Goal: Answer question/provide support

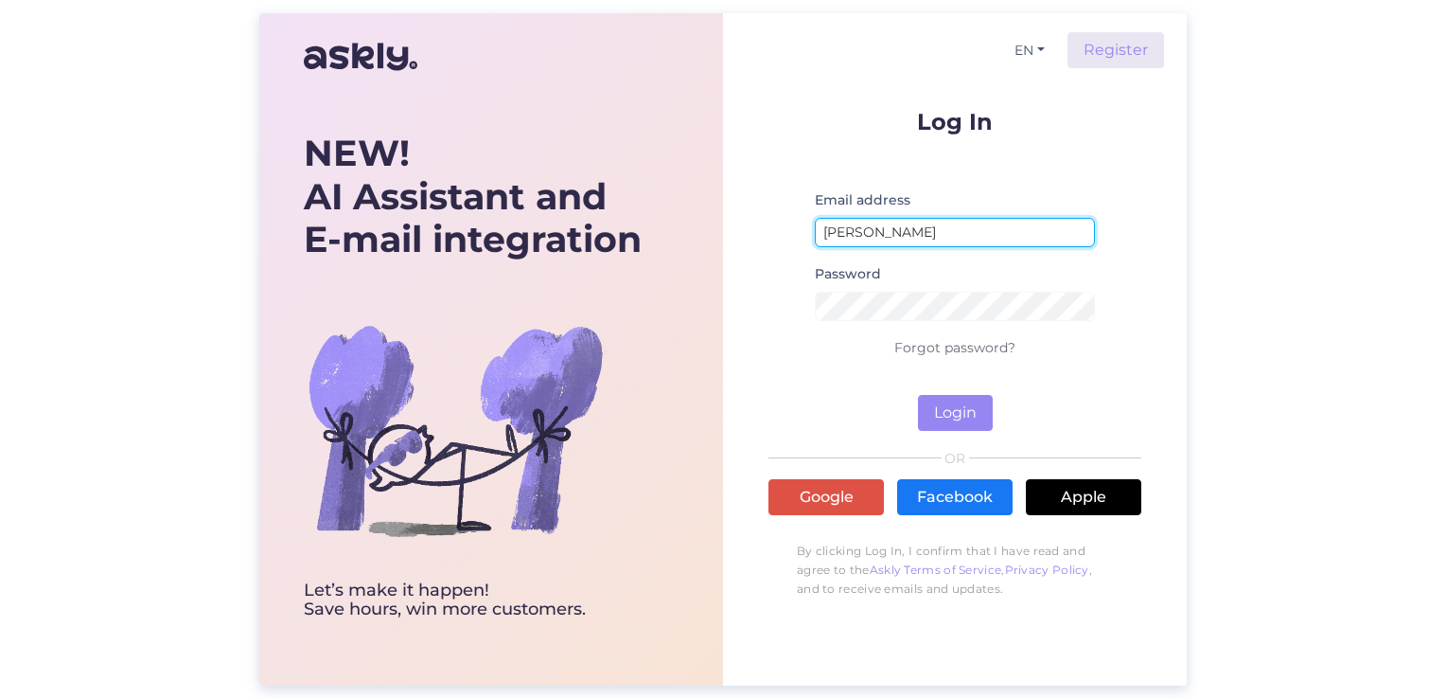
click at [901, 227] on input "[PERSON_NAME]" at bounding box center [955, 232] width 280 height 29
drag, startPoint x: 926, startPoint y: 234, endPoint x: 805, endPoint y: 235, distance: 121.2
click at [805, 235] on form "Log In Email address [PERSON_NAME] Password Forgot password? Login" at bounding box center [955, 270] width 373 height 321
type input "[EMAIL_ADDRESS][DOMAIN_NAME]"
click at [918, 395] on button "Login" at bounding box center [955, 413] width 75 height 36
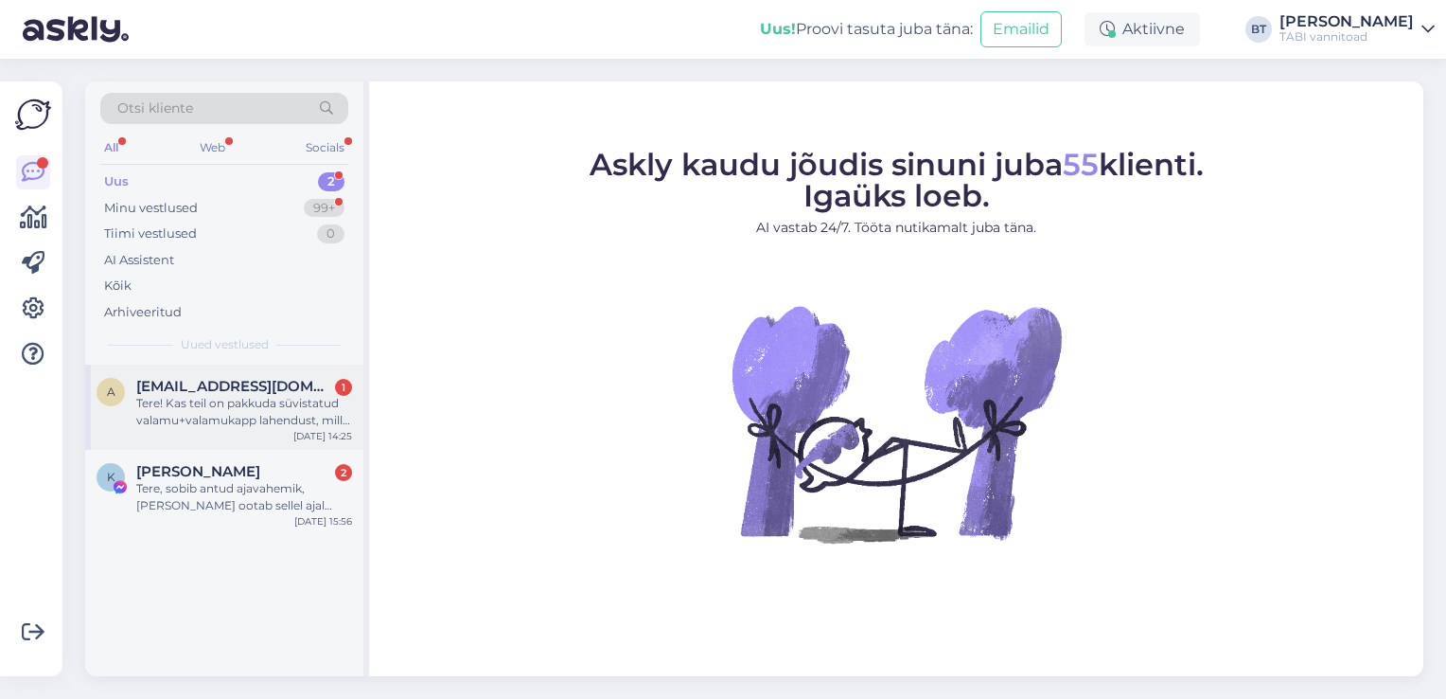
click at [244, 406] on div "Tere! Kas teil on pakkuda süvistatud valamu+valamukapp lahendust, mille sügavus…" at bounding box center [244, 412] width 216 height 34
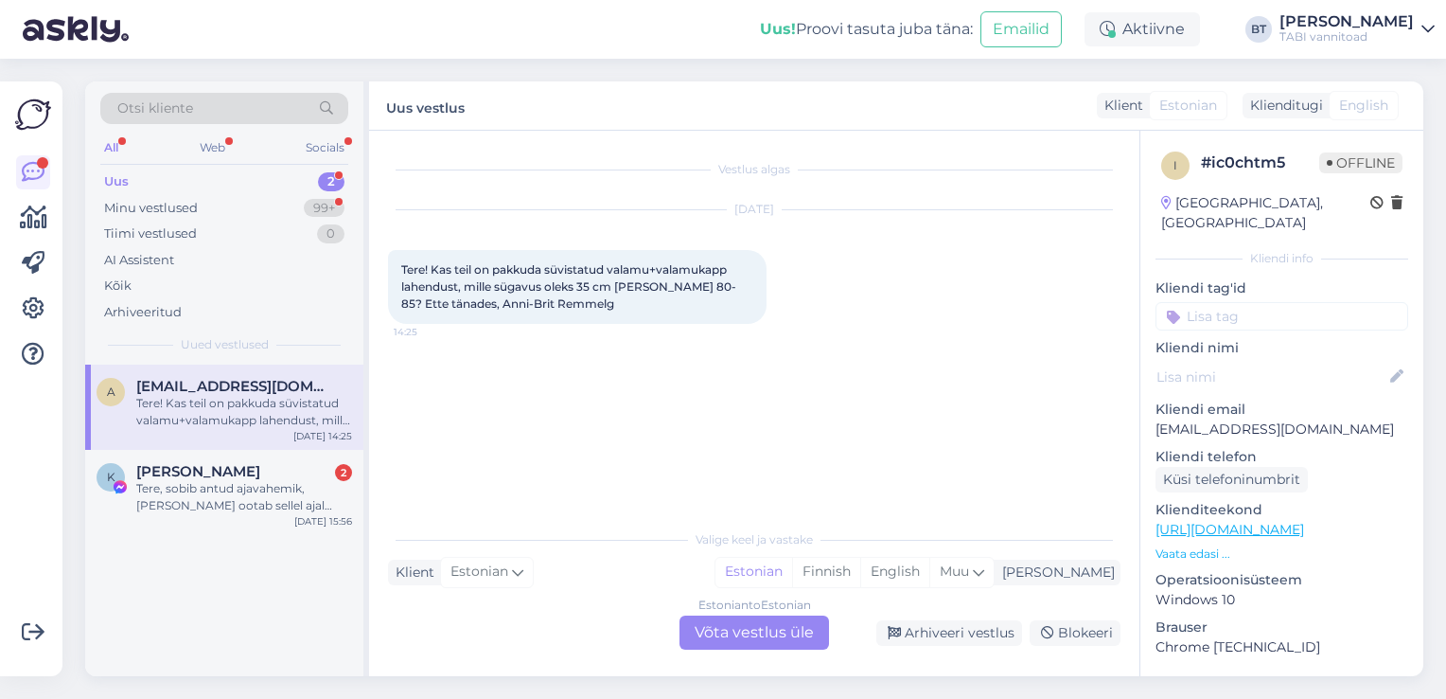
click at [803, 633] on div "Estonian to Estonian Võta vestlus üle" at bounding box center [755, 632] width 150 height 34
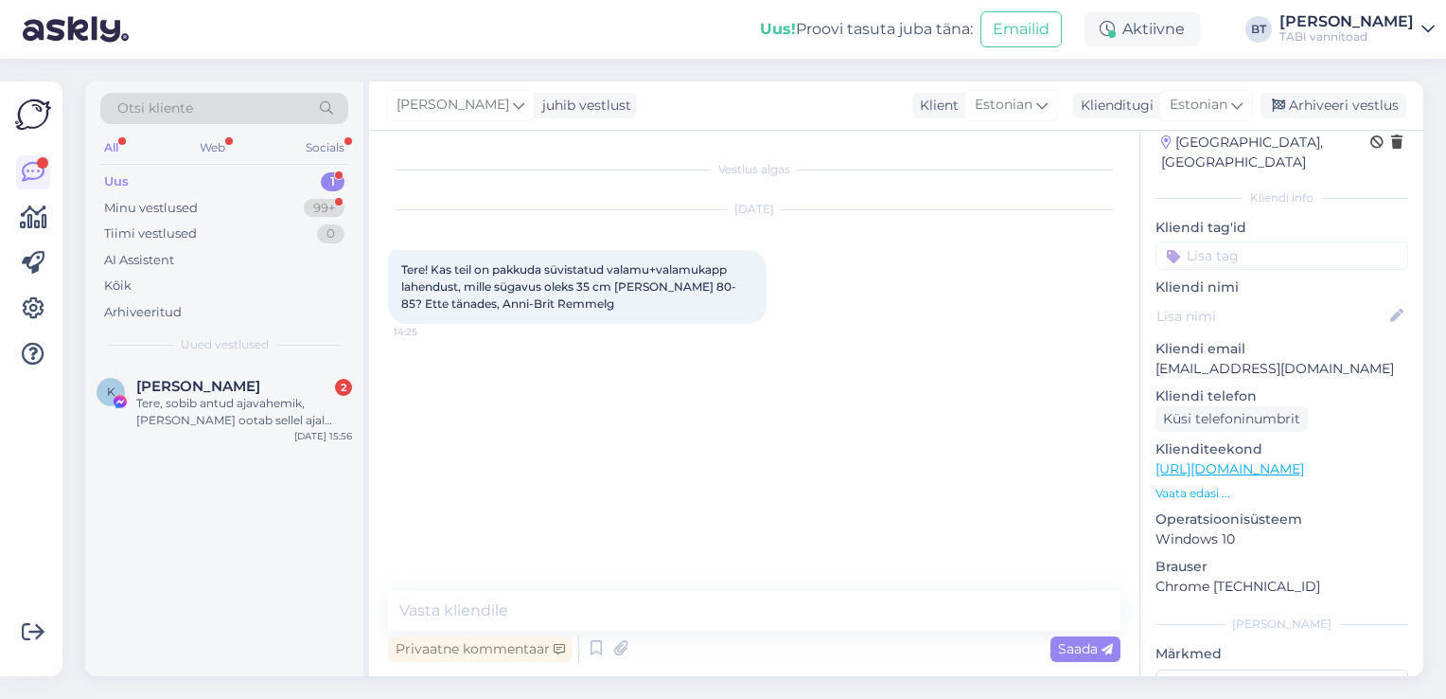
scroll to position [95, 0]
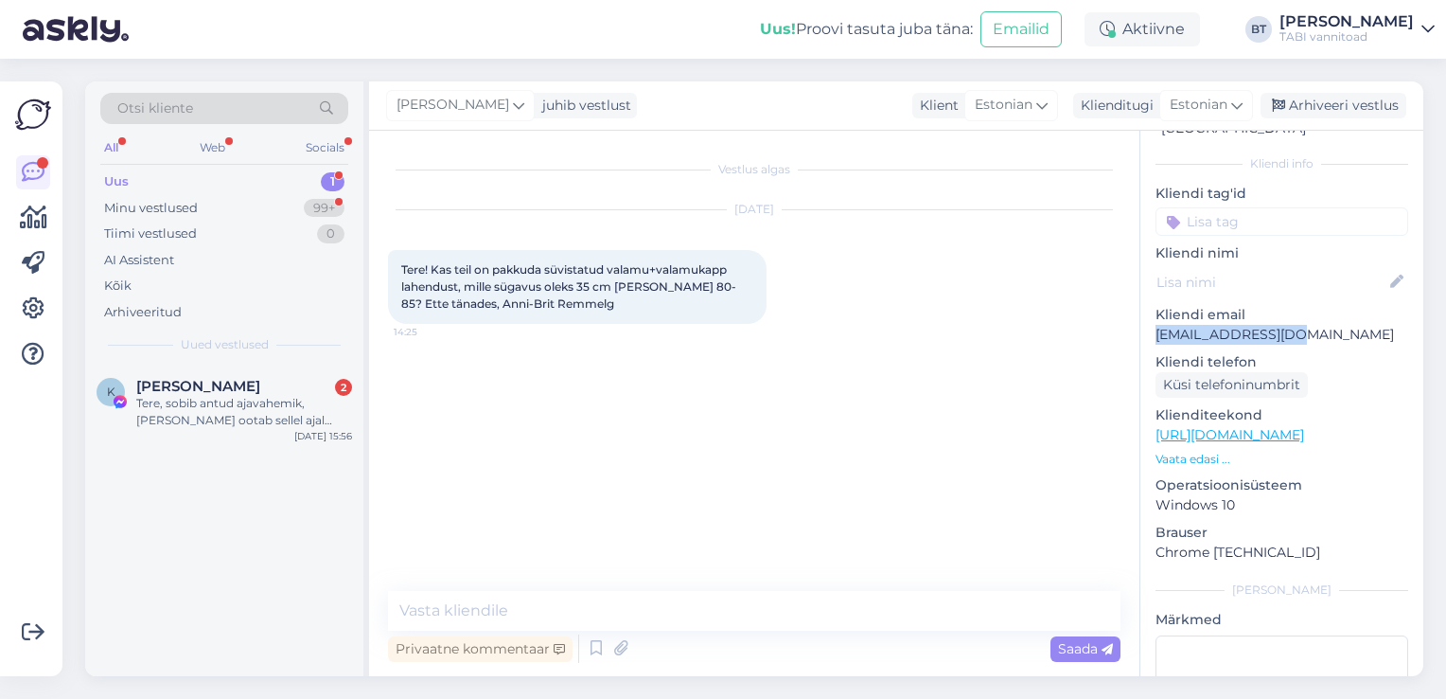
drag, startPoint x: 1295, startPoint y: 316, endPoint x: 1153, endPoint y: 313, distance: 142.0
click at [1153, 313] on div "i # ic0chtm5 Offline [GEOGRAPHIC_DATA], [GEOGRAPHIC_DATA] Kliendi info Kliendi …" at bounding box center [1282, 435] width 283 height 798
drag, startPoint x: 1153, startPoint y: 313, endPoint x: 1181, endPoint y: 316, distance: 28.5
copy p "[EMAIL_ADDRESS][DOMAIN_NAME]"
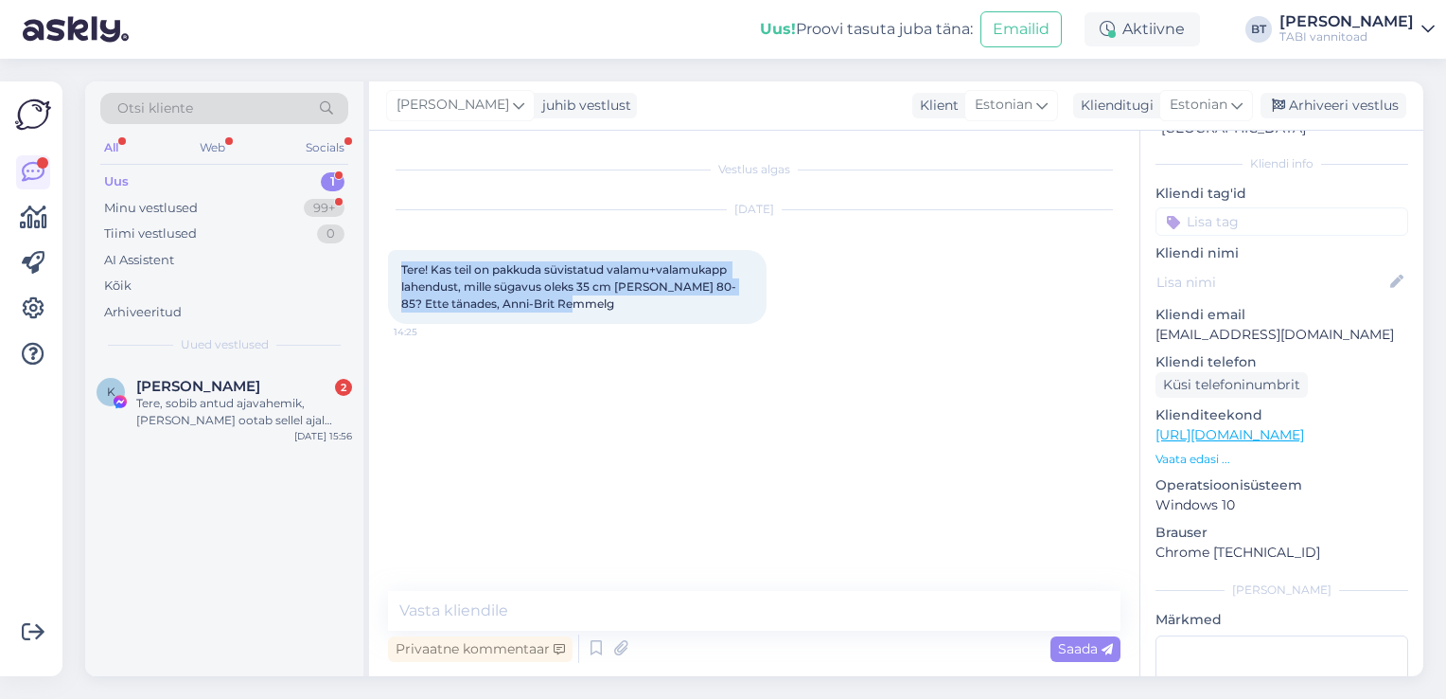
drag, startPoint x: 573, startPoint y: 305, endPoint x: 396, endPoint y: 263, distance: 181.9
click at [396, 263] on div "Tere! Kas teil on pakkuda süvistatud valamu+valamukapp lahendust, mille sügavus…" at bounding box center [577, 287] width 379 height 74
copy span "Tere! Kas teil on pakkuda süvistatud valamu+valamukapp lahendust, mille sügavus…"
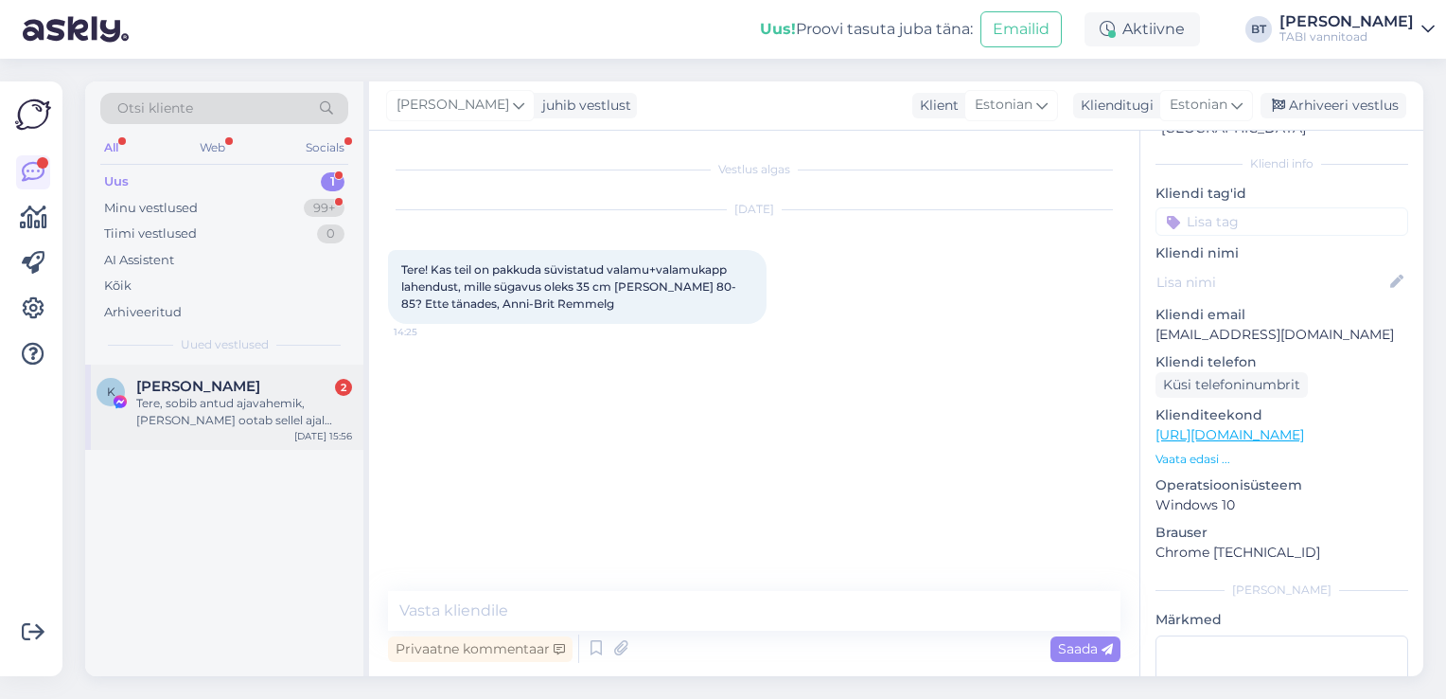
click at [258, 411] on div "Tere, sobib antud ajavahemik, [PERSON_NAME] ootab sellel ajal kodus. [STREET_AD…" at bounding box center [244, 412] width 216 height 34
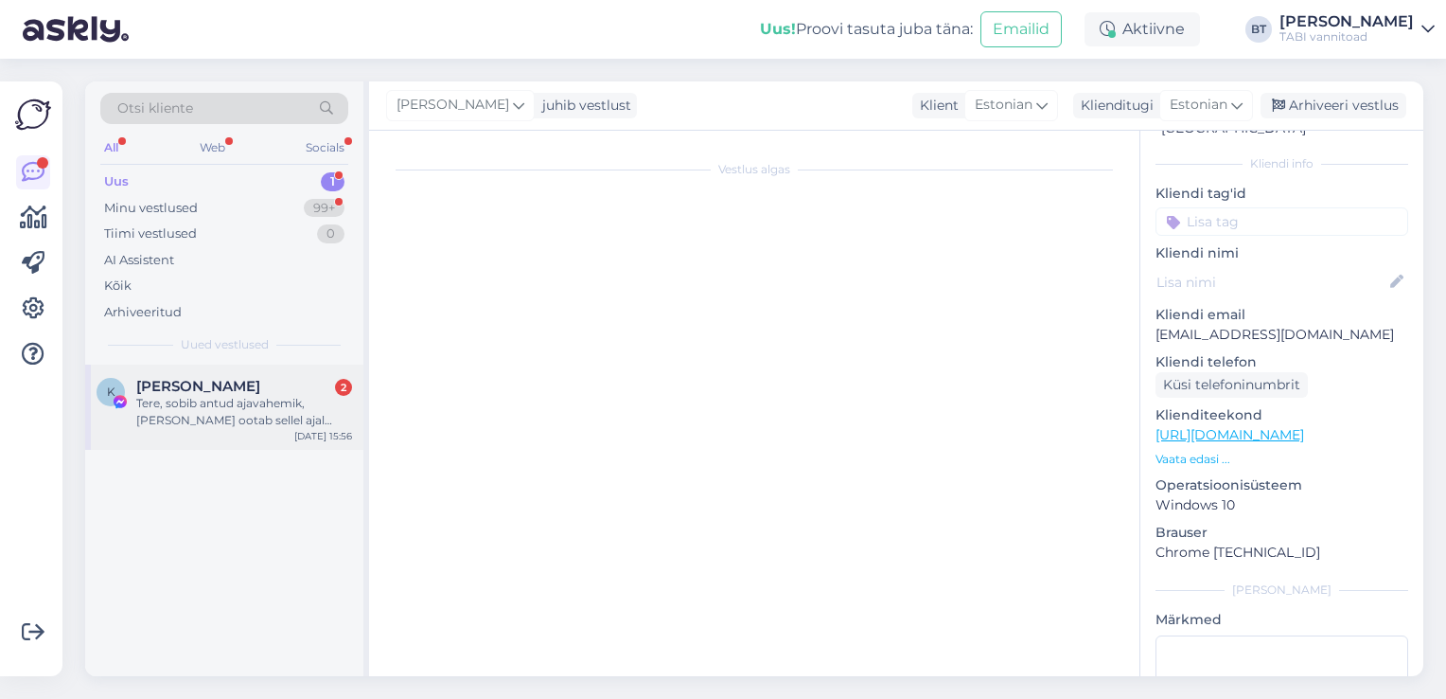
scroll to position [28, 0]
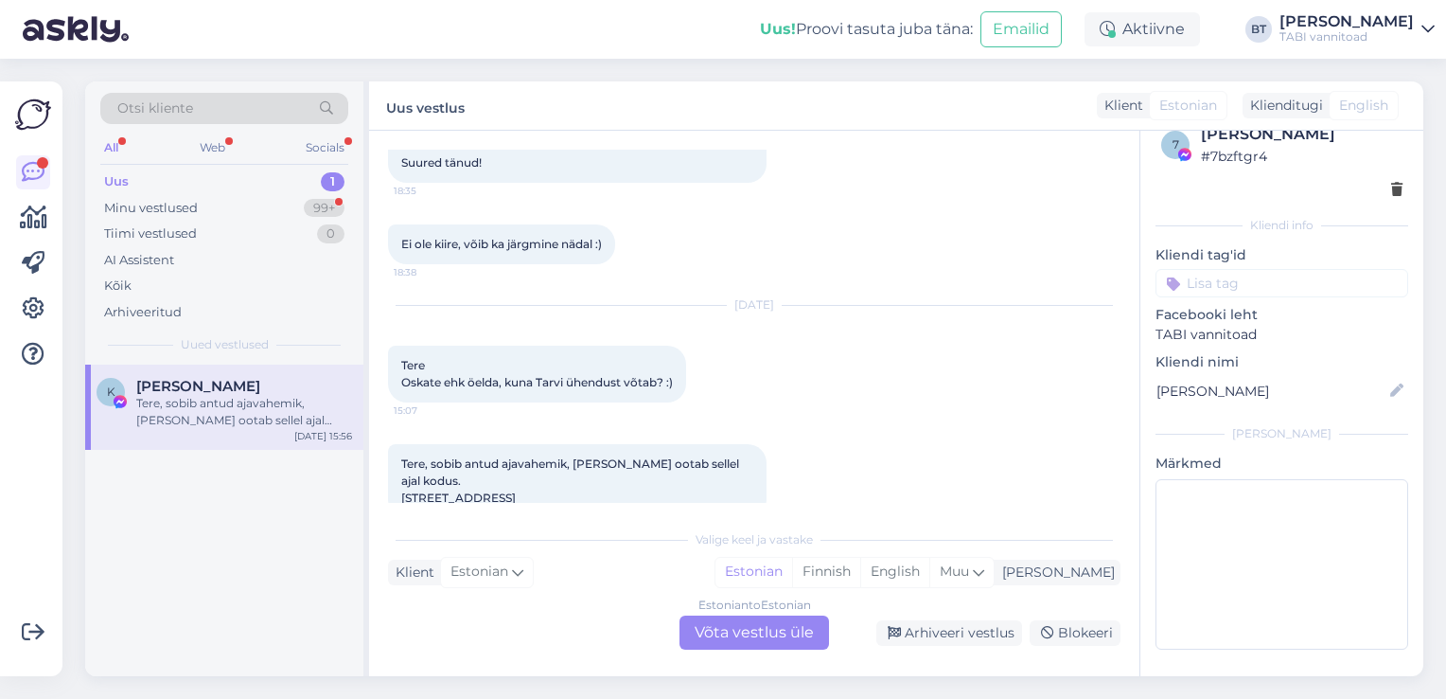
click at [771, 627] on div "Estonian to Estonian Võta vestlus üle" at bounding box center [755, 632] width 150 height 34
